Goal: Task Accomplishment & Management: Use online tool/utility

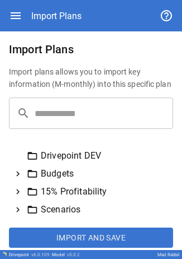
scroll to position [4, 0]
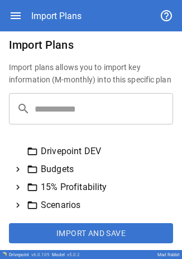
click at [19, 12] on icon "button" at bounding box center [16, 15] width 10 height 7
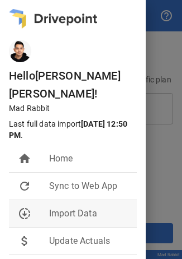
click at [58, 200] on li "downloading Import Data" at bounding box center [73, 213] width 128 height 27
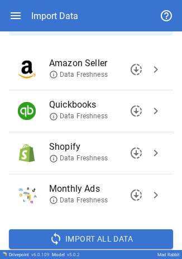
scroll to position [112, 0]
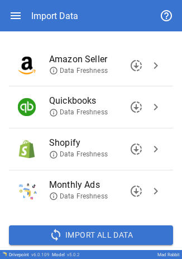
click at [149, 149] on span "chevron_right" at bounding box center [155, 148] width 13 height 13
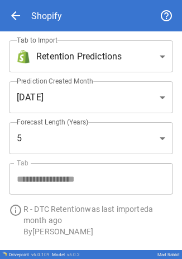
click at [111, 60] on body "**********" at bounding box center [91, 129] width 182 height 259
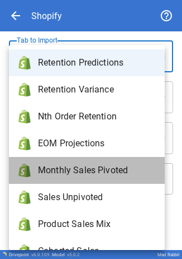
click at [110, 165] on span "Monthly Sales Pivoted" at bounding box center [97, 169] width 118 height 13
type input "**********"
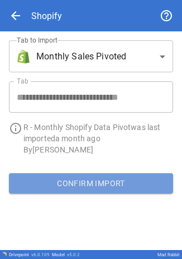
click at [102, 186] on button "Confirm Import" at bounding box center [91, 183] width 165 height 20
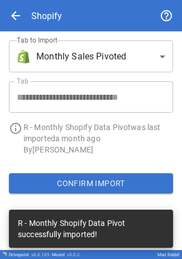
click at [102, 68] on body "**********" at bounding box center [91, 129] width 182 height 259
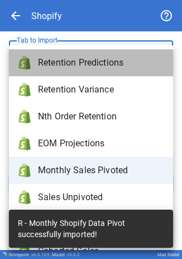
click at [91, 72] on li "Retention Predictions" at bounding box center [91, 62] width 165 height 27
type input "**********"
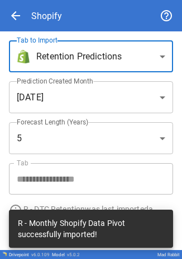
scroll to position [34, 0]
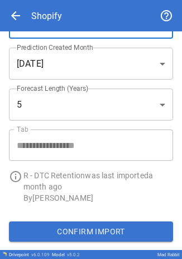
click at [35, 226] on button "Confirm Import" at bounding box center [91, 231] width 165 height 20
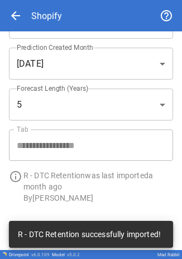
scroll to position [0, 0]
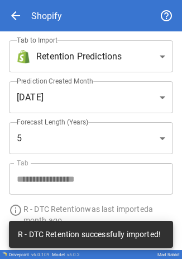
click at [25, 12] on div "arrow_back Shopify" at bounding box center [91, 15] width 165 height 31
click at [16, 13] on span "arrow_back" at bounding box center [15, 15] width 13 height 13
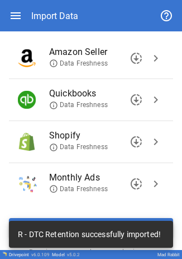
scroll to position [121, 0]
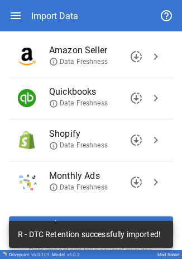
click at [149, 59] on span "chevron_right" at bounding box center [155, 56] width 13 height 13
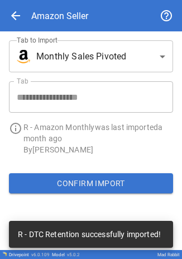
scroll to position [0, 0]
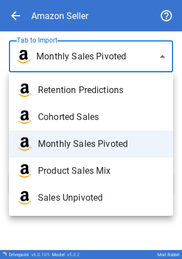
click at [118, 55] on body "**********" at bounding box center [91, 129] width 182 height 259
click at [94, 139] on span "Monthly Sales Pivoted" at bounding box center [101, 143] width 126 height 13
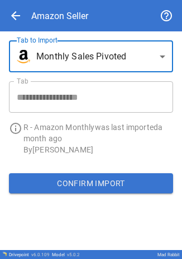
click at [53, 176] on button "Confirm Import" at bounding box center [91, 183] width 165 height 20
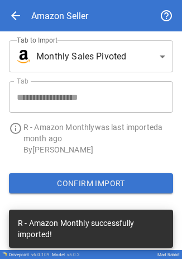
click at [123, 57] on body "**********" at bounding box center [91, 129] width 182 height 259
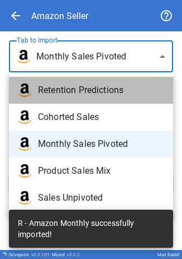
click at [93, 86] on span "Retention Predictions" at bounding box center [101, 89] width 126 height 13
type input "**********"
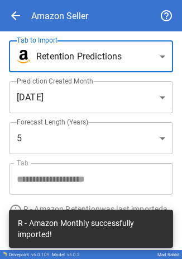
scroll to position [34, 0]
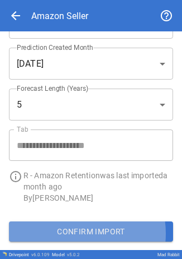
click at [74, 232] on button "Confirm Import" at bounding box center [91, 231] width 165 height 20
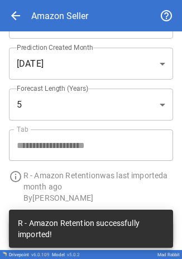
scroll to position [0, 0]
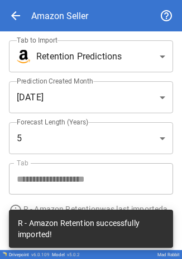
click at [46, 55] on body "**********" at bounding box center [91, 129] width 182 height 259
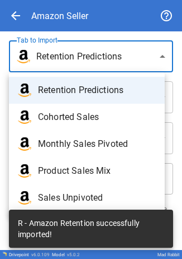
click at [15, 21] on div at bounding box center [91, 129] width 182 height 259
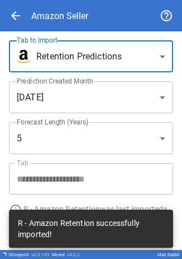
click at [19, 15] on span "arrow_back" at bounding box center [15, 15] width 13 height 13
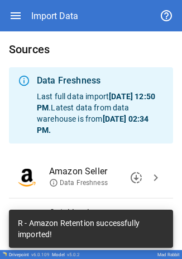
scroll to position [137, 0]
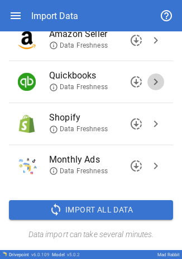
click at [149, 79] on span "chevron_right" at bounding box center [155, 81] width 13 height 13
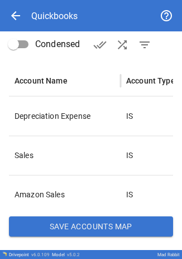
scroll to position [195, 0]
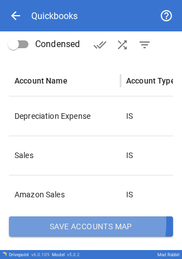
click at [68, 222] on button "Save Accounts Map" at bounding box center [91, 226] width 165 height 20
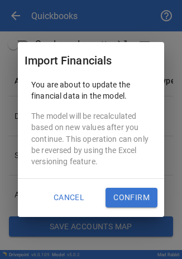
click at [119, 201] on button "Confirm" at bounding box center [132, 198] width 52 height 20
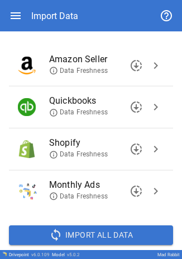
scroll to position [137, 0]
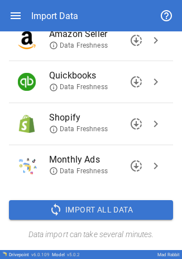
click at [24, 15] on div "Import Data" at bounding box center [91, 15] width 165 height 31
click at [17, 16] on icon "button" at bounding box center [16, 15] width 10 height 7
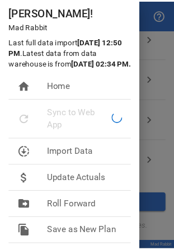
scroll to position [82, 0]
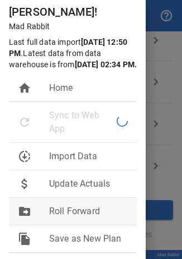
click at [65, 204] on span "Roll Forward" at bounding box center [88, 210] width 79 height 13
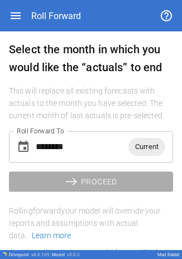
drag, startPoint x: 137, startPoint y: 149, endPoint x: 123, endPoint y: 151, distance: 13.5
click at [138, 149] on span "Current" at bounding box center [147, 146] width 37 height 13
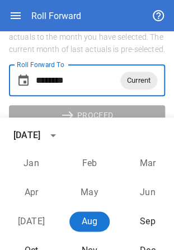
scroll to position [55, 0]
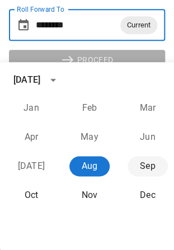
click at [144, 170] on button "Sep" at bounding box center [148, 166] width 40 height 20
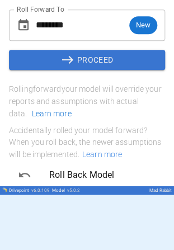
type input "********"
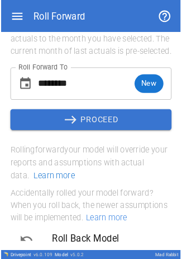
scroll to position [57, 0]
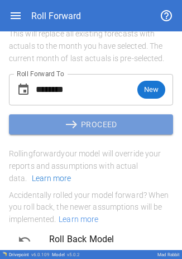
click at [93, 131] on button "east PROCEED" at bounding box center [91, 124] width 165 height 20
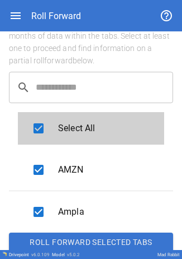
scroll to position [140, 0]
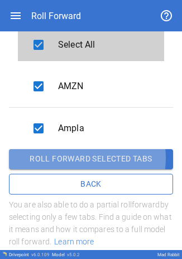
click at [74, 158] on button "Roll forward selected tabs" at bounding box center [91, 159] width 165 height 20
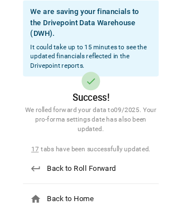
scroll to position [58, 0]
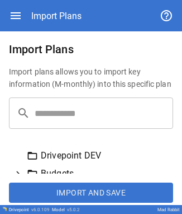
click at [64, 113] on input "text" at bounding box center [104, 112] width 139 height 31
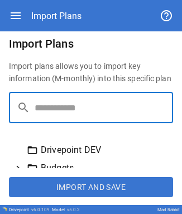
scroll to position [22, 0]
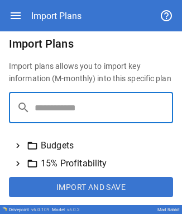
click at [18, 144] on icon at bounding box center [18, 145] width 10 height 10
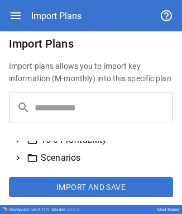
scroll to position [381, 0]
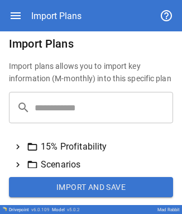
click at [101, 188] on button "Import and Save" at bounding box center [91, 187] width 165 height 20
